Goal: Task Accomplishment & Management: Manage account settings

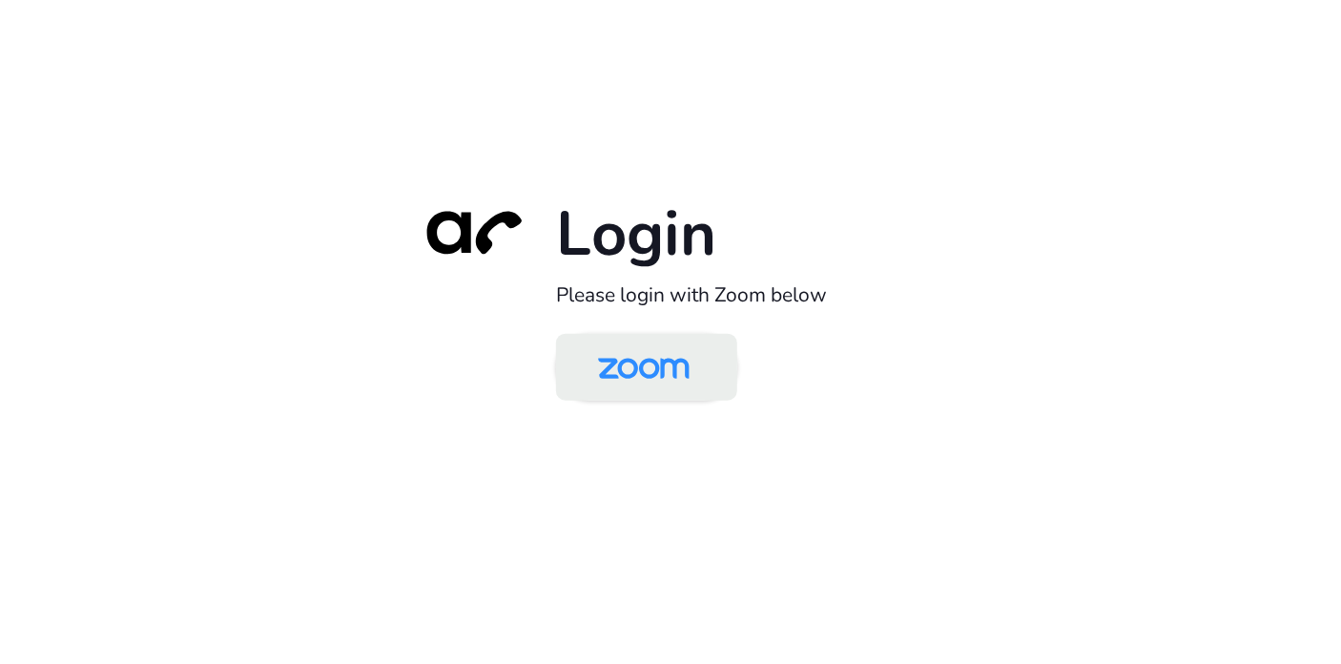
click at [641, 381] on img at bounding box center [644, 369] width 132 height 62
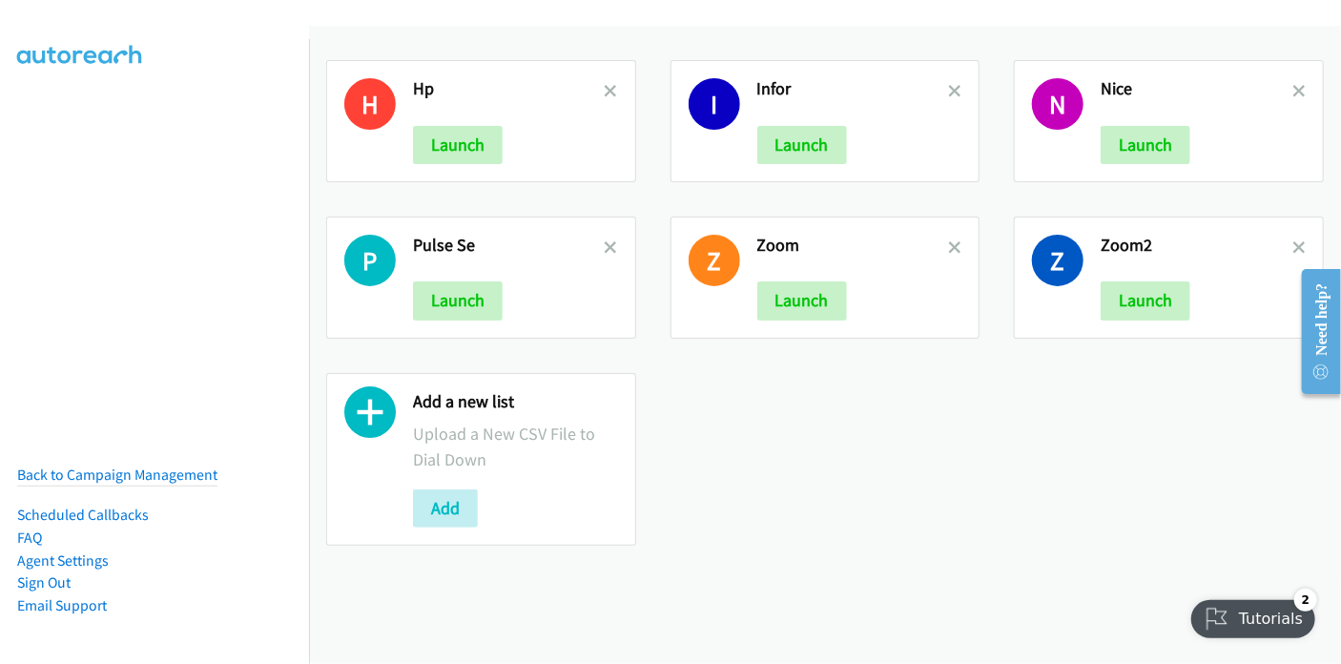
click at [615, 90] on div "H Hp Launch" at bounding box center [481, 121] width 310 height 122
click at [609, 90] on icon at bounding box center [611, 92] width 13 height 13
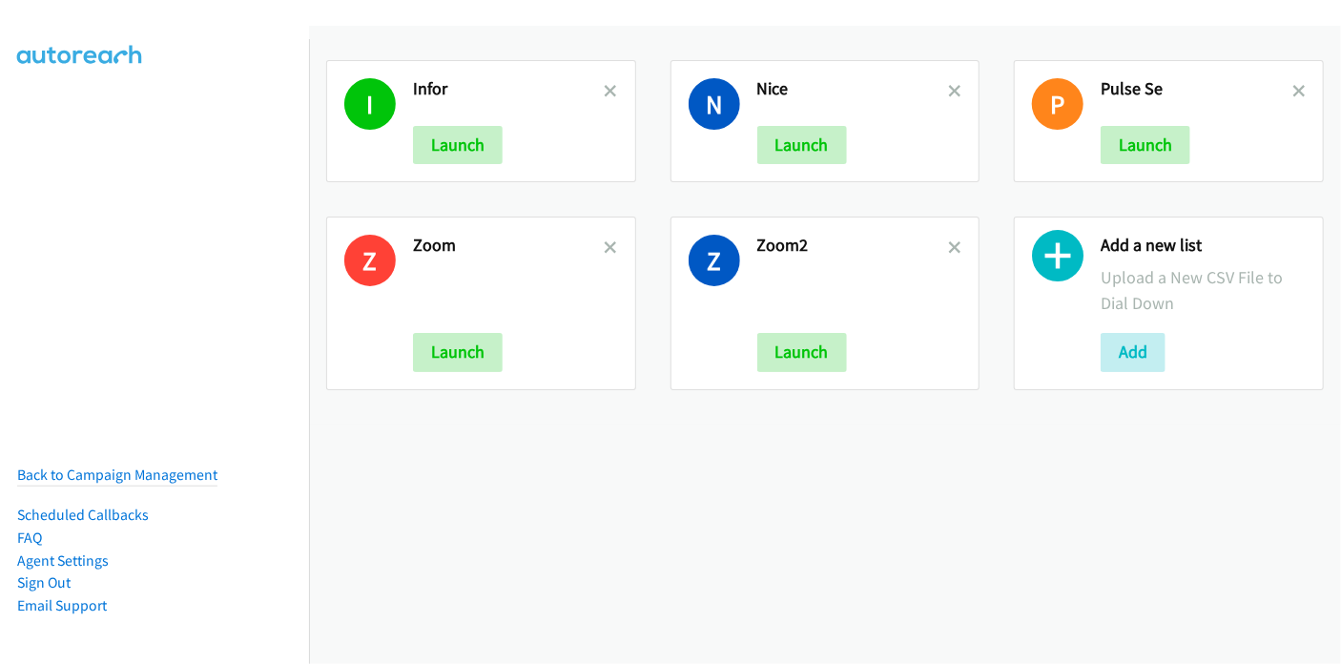
click at [609, 90] on icon at bounding box center [611, 92] width 13 height 13
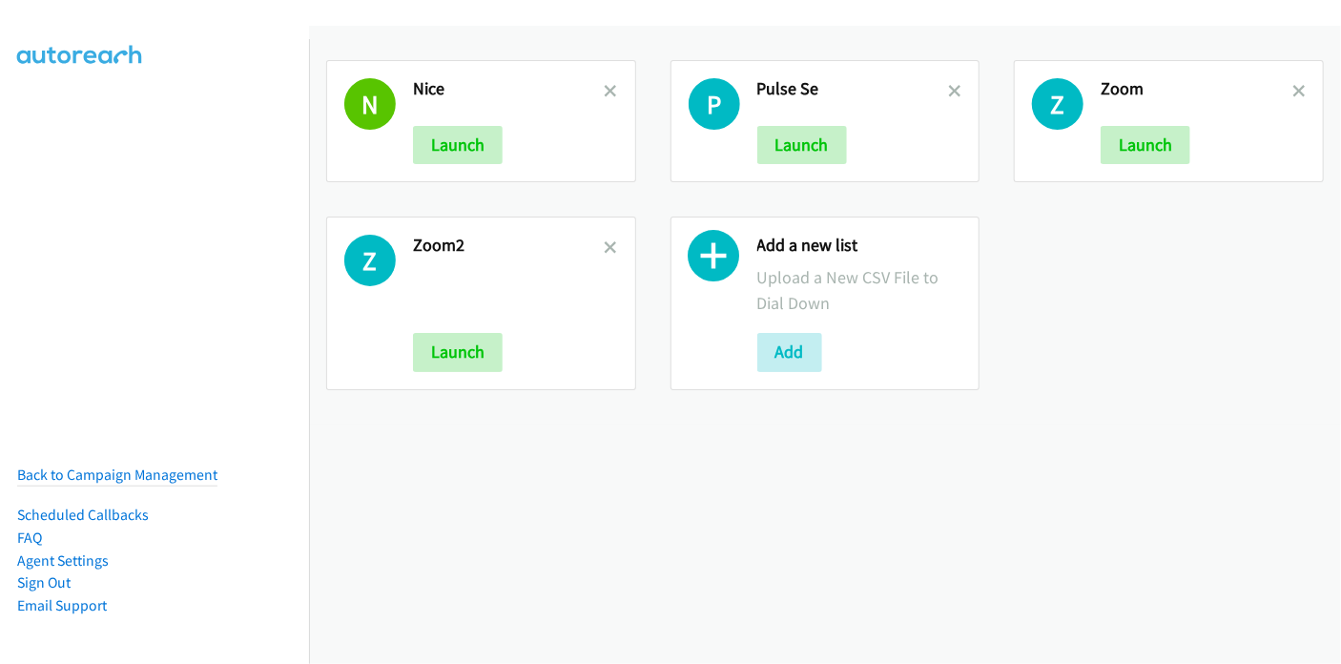
click at [609, 90] on icon at bounding box center [611, 92] width 13 height 13
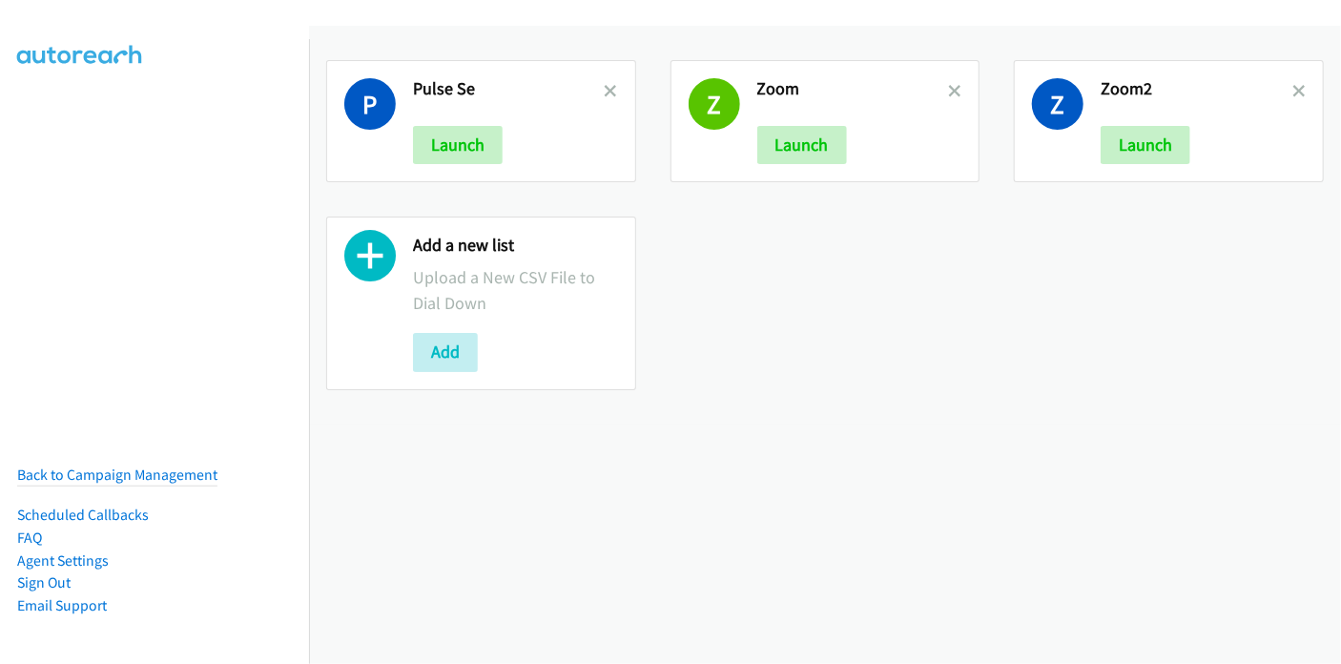
click at [609, 90] on icon at bounding box center [611, 92] width 13 height 13
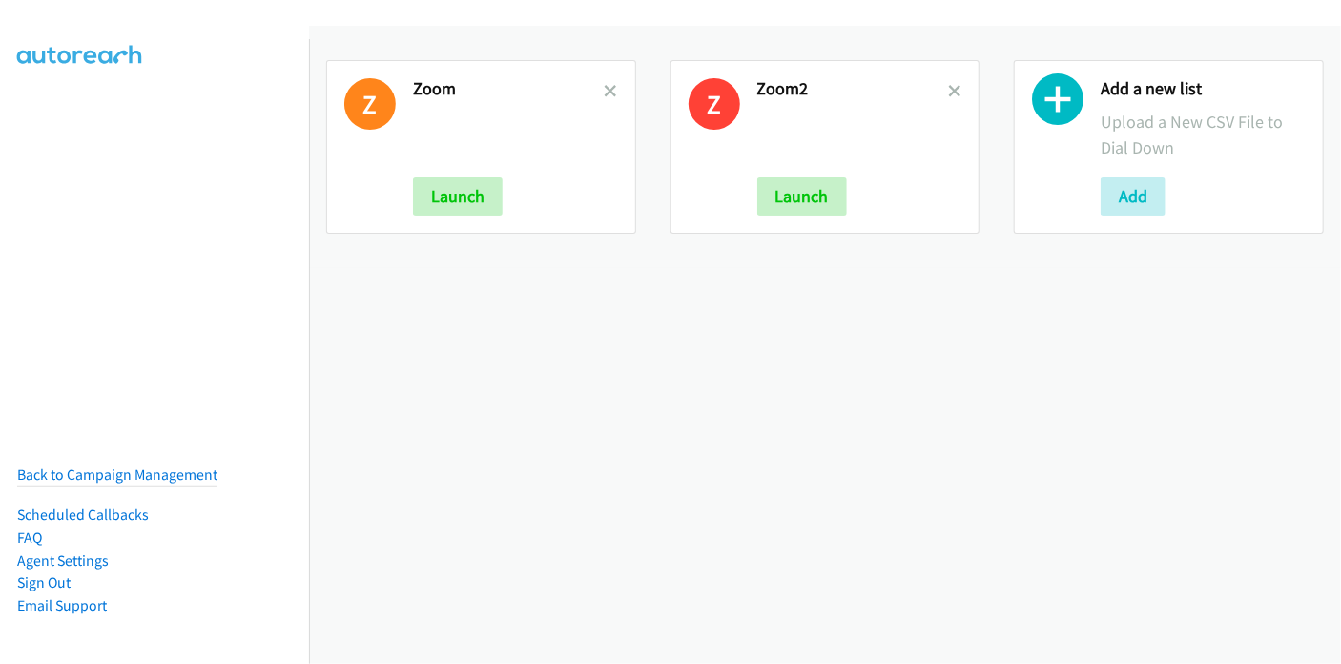
click at [609, 90] on icon at bounding box center [611, 92] width 13 height 13
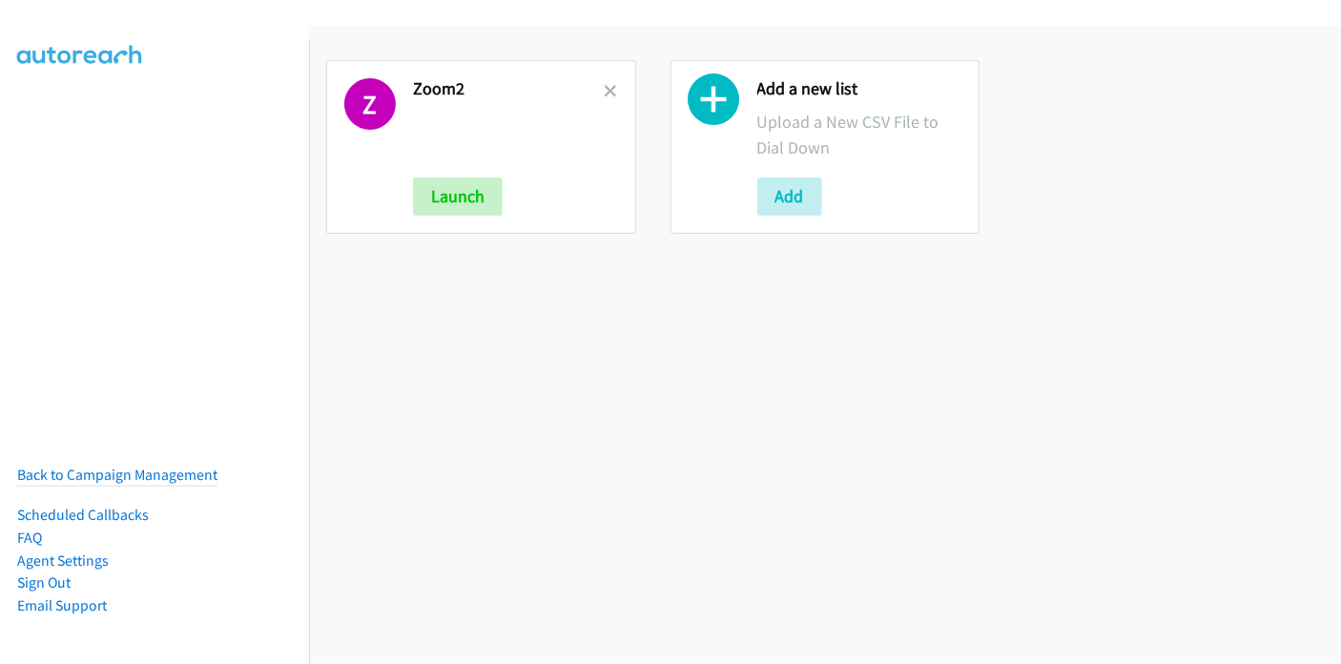
click at [609, 90] on icon at bounding box center [611, 92] width 13 height 13
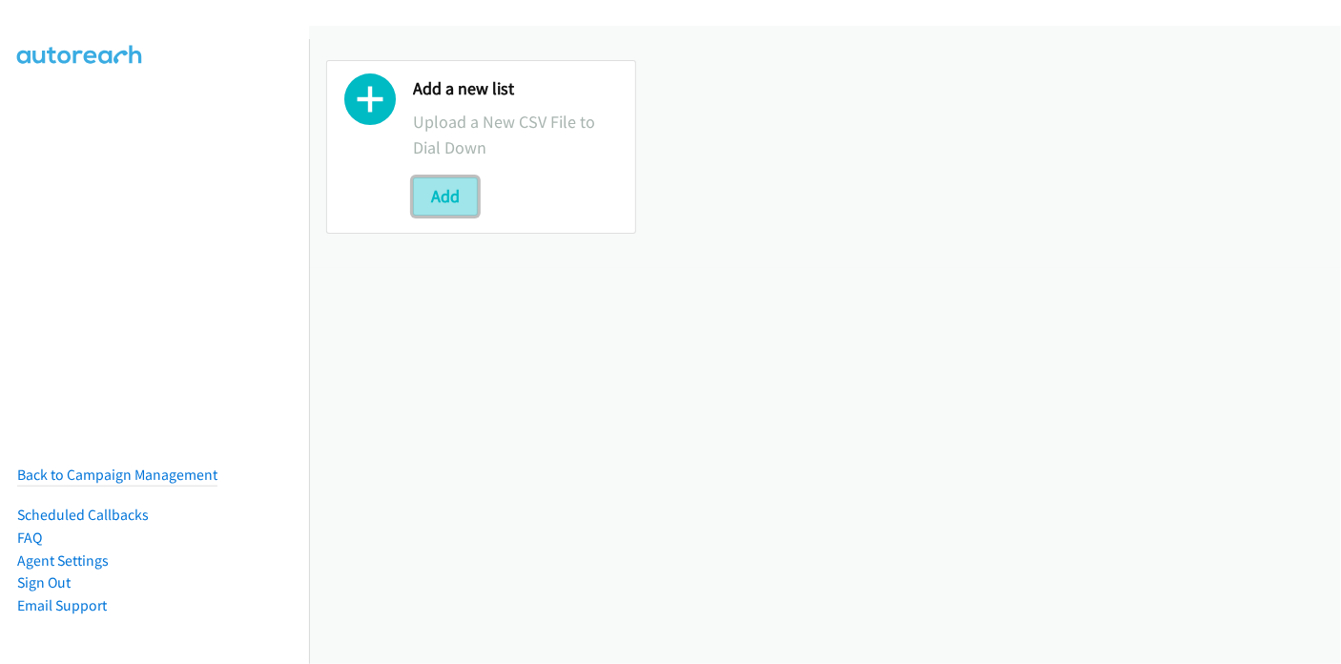
click at [450, 201] on button "Add" at bounding box center [445, 196] width 65 height 38
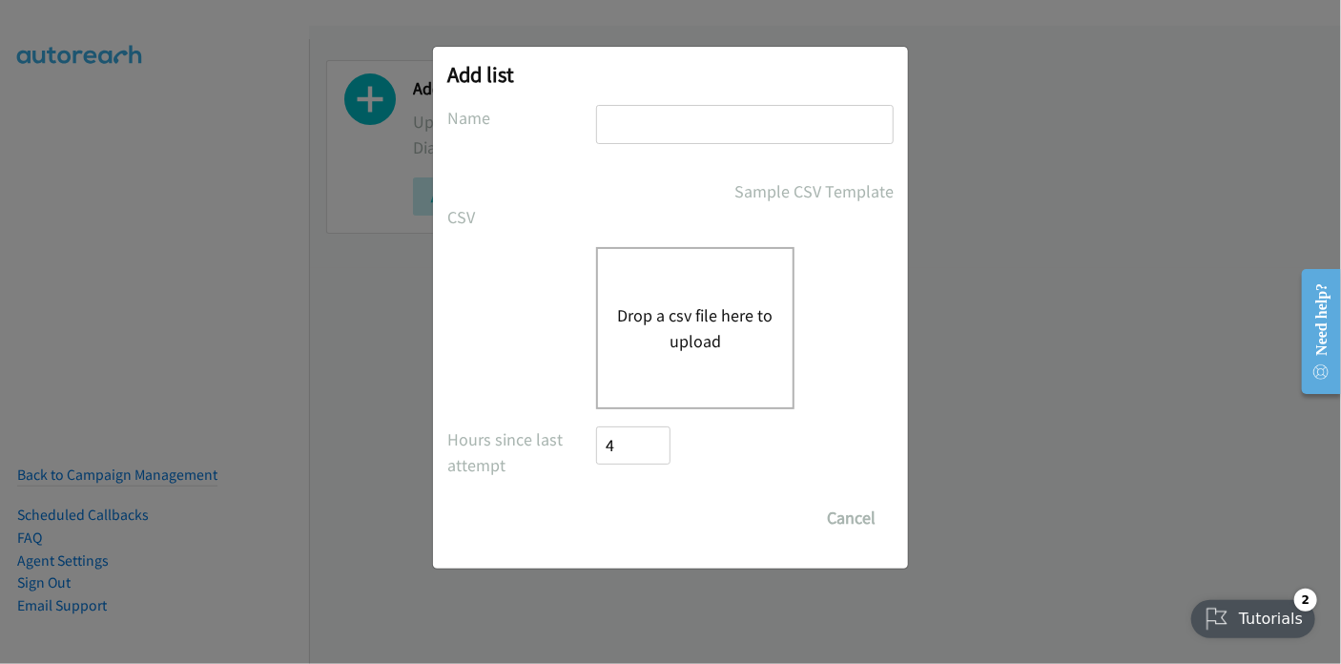
click at [727, 117] on input "text" at bounding box center [745, 124] width 298 height 39
click at [688, 129] on input "text" at bounding box center [745, 124] width 298 height 39
type input "Zoom ASEAN"
click at [667, 313] on button "Drop a csv file here to upload" at bounding box center [695, 327] width 156 height 51
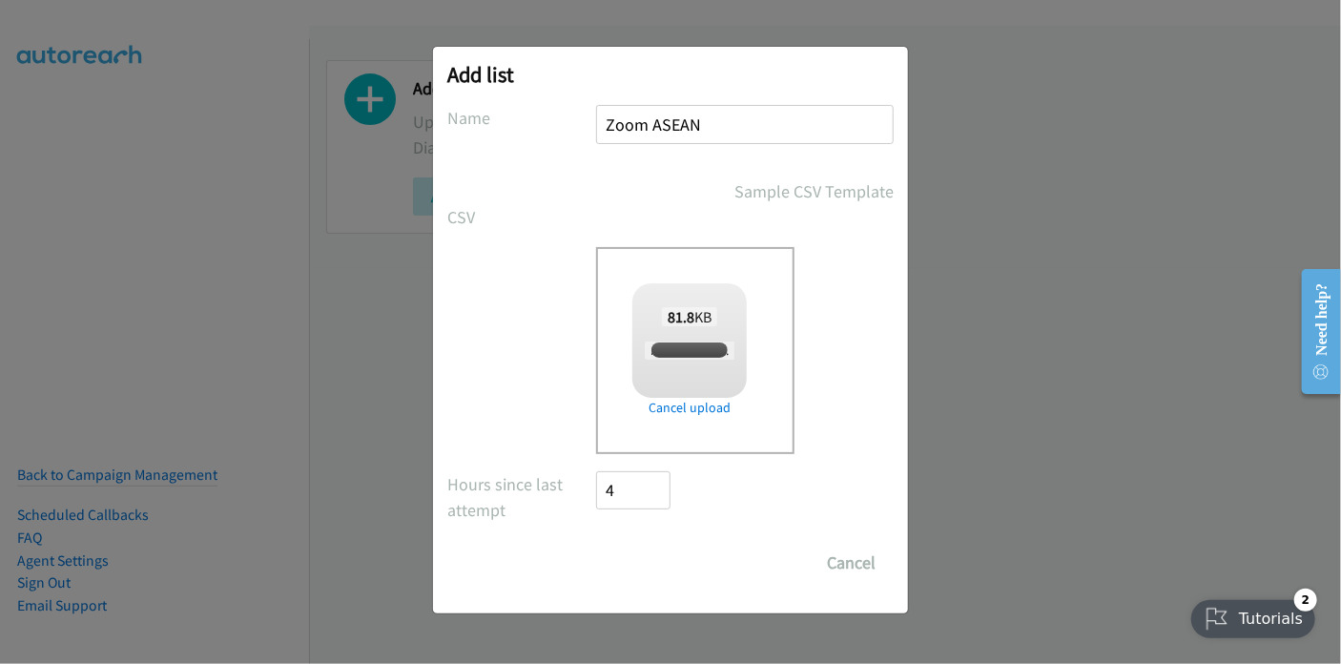
checkbox input "true"
click at [656, 572] on input "Save List" at bounding box center [646, 563] width 100 height 38
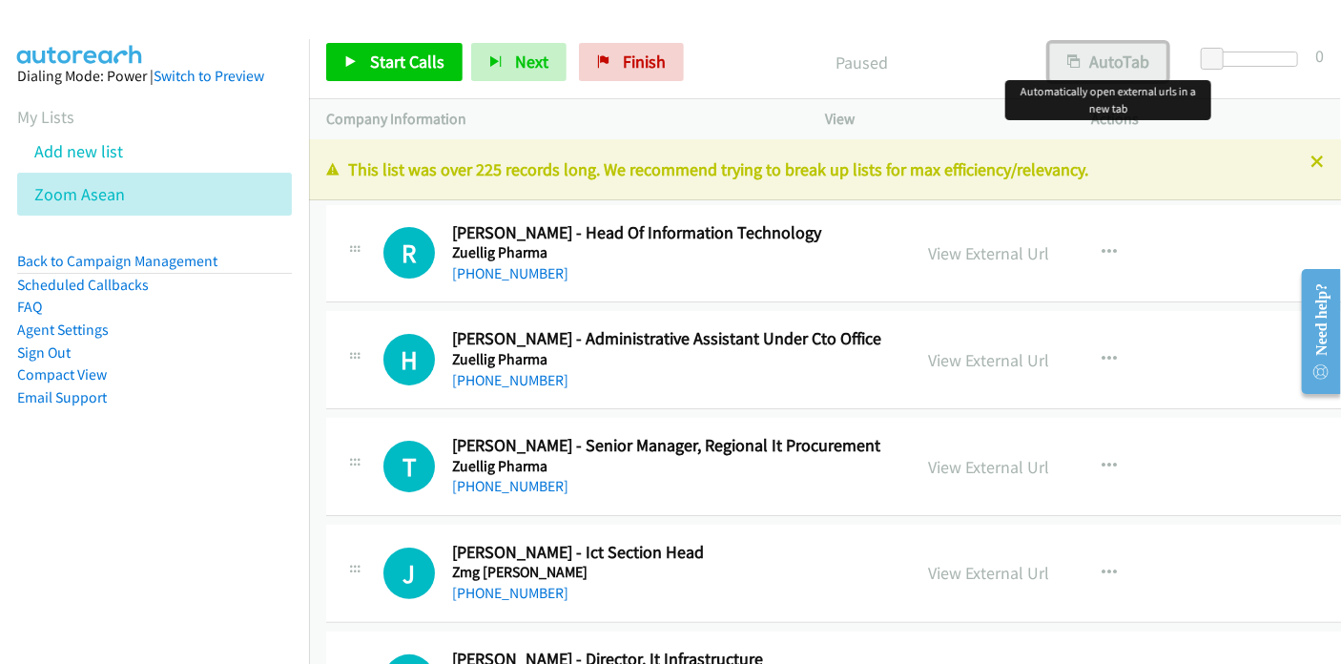
click at [1136, 63] on button "AutoTab" at bounding box center [1108, 62] width 118 height 38
